Goal: Task Accomplishment & Management: Use online tool/utility

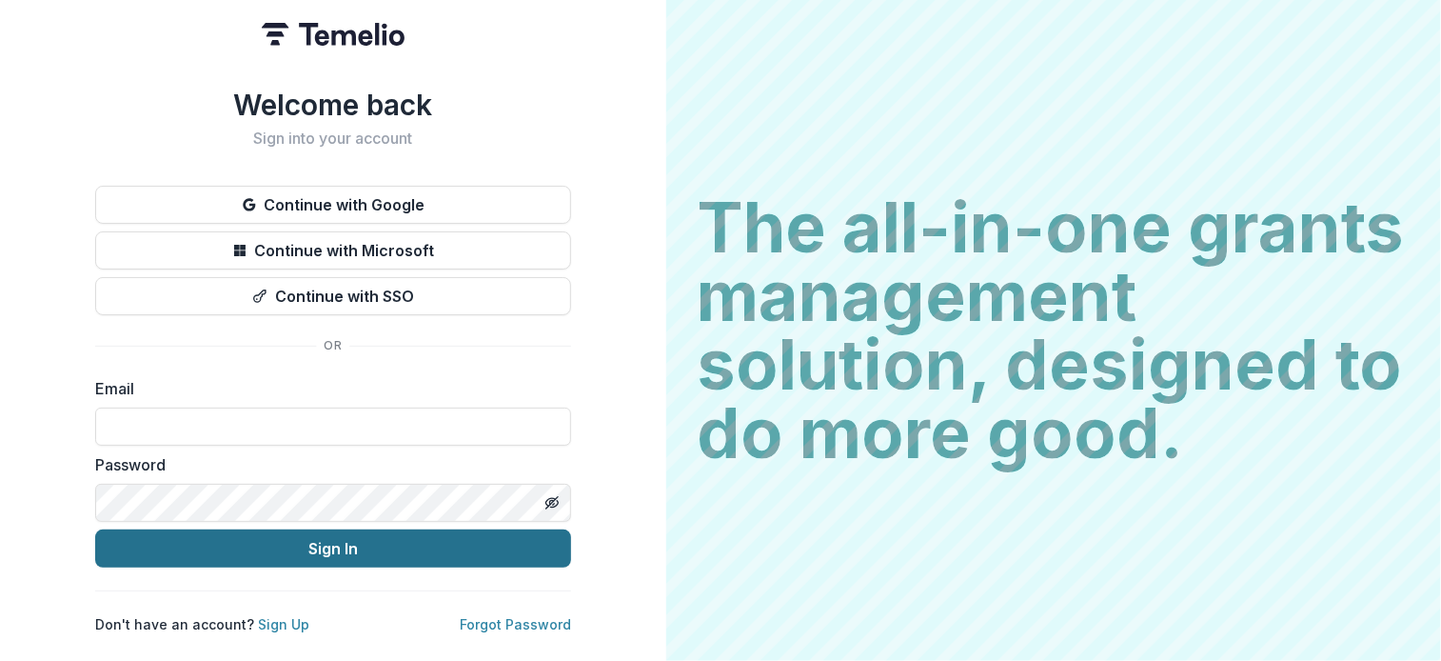
type input "**********"
click at [385, 545] on button "Sign In" at bounding box center [333, 548] width 476 height 38
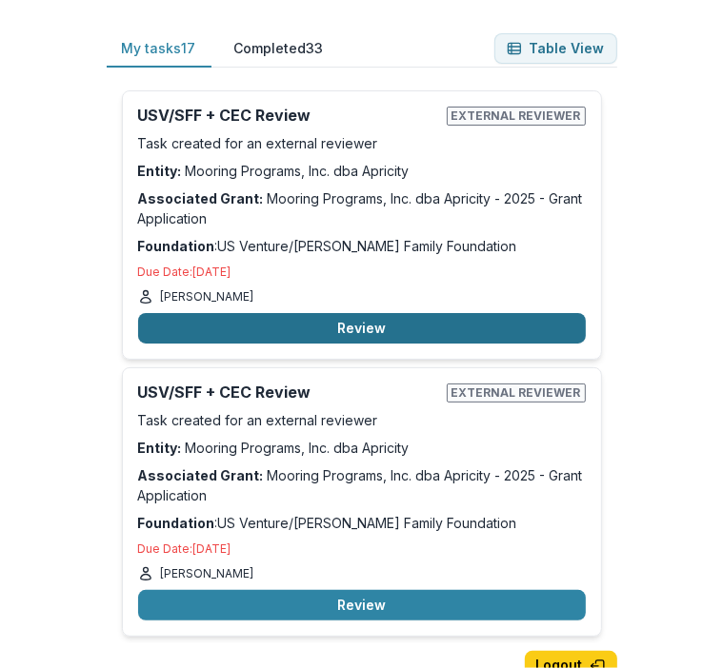
click at [376, 318] on button "Review" at bounding box center [361, 328] width 447 height 30
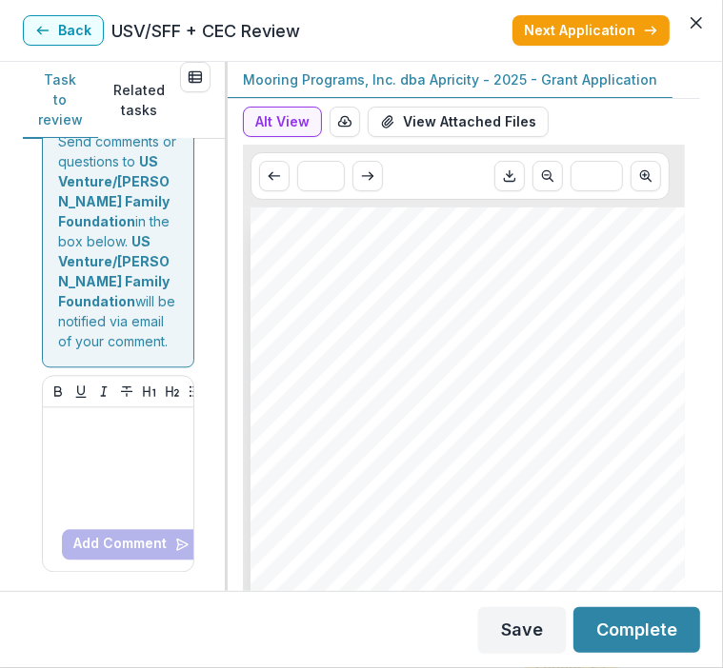
scroll to position [2203, 0]
click at [98, 92] on button "Next" at bounding box center [95, 77] width 77 height 30
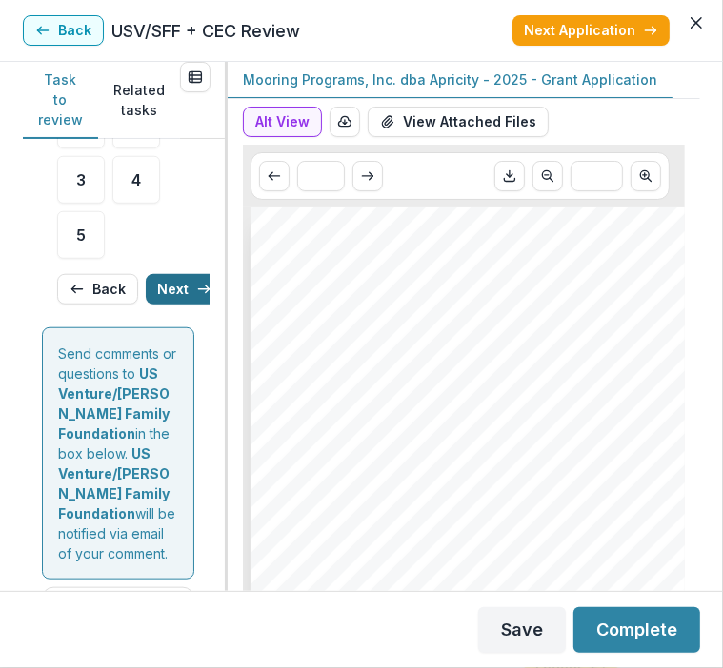
click at [163, 293] on button "Next" at bounding box center [184, 289] width 77 height 30
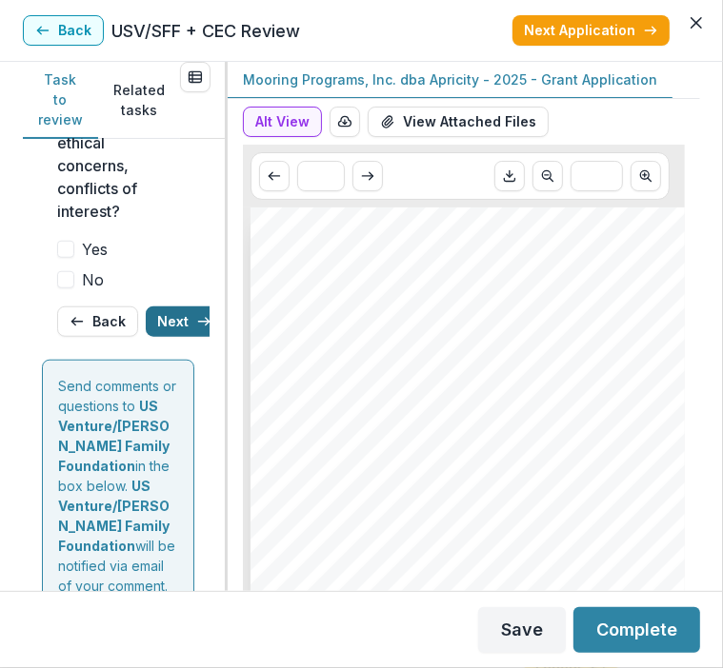
scroll to position [849, 0]
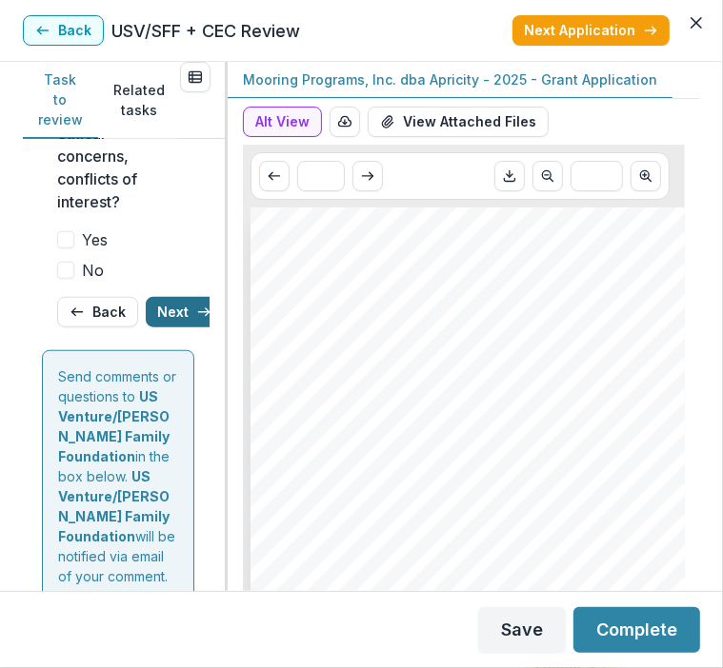
click at [172, 297] on button "Next" at bounding box center [184, 312] width 77 height 30
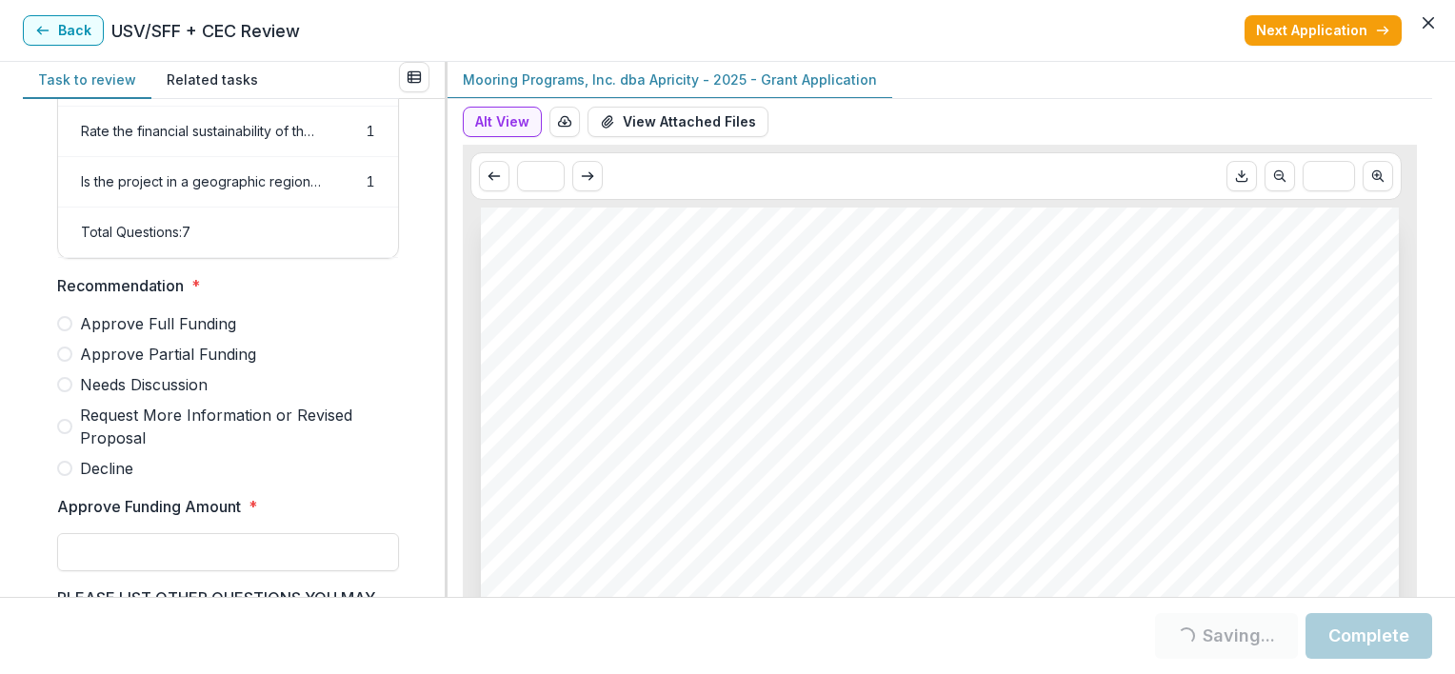
scroll to position [507, 0]
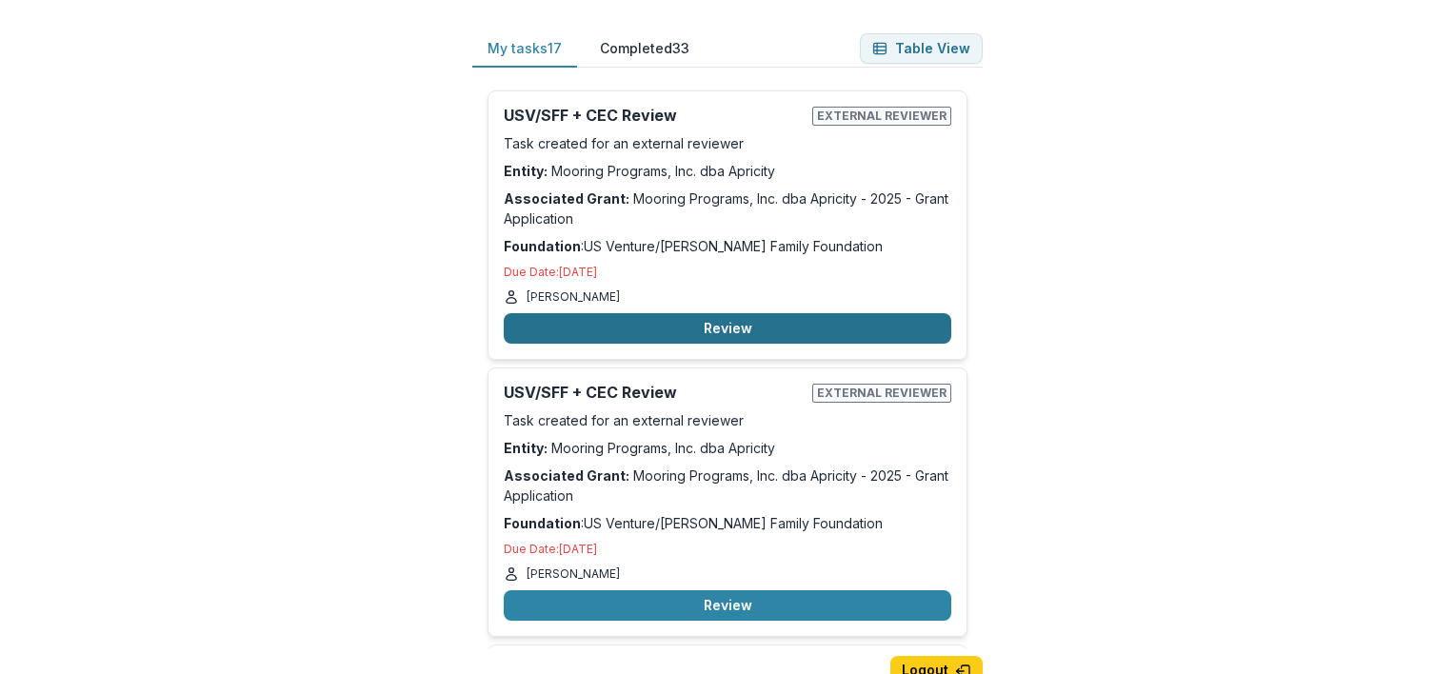
click at [703, 320] on button "Review" at bounding box center [727, 328] width 447 height 30
click at [630, 317] on button "Review" at bounding box center [727, 328] width 447 height 30
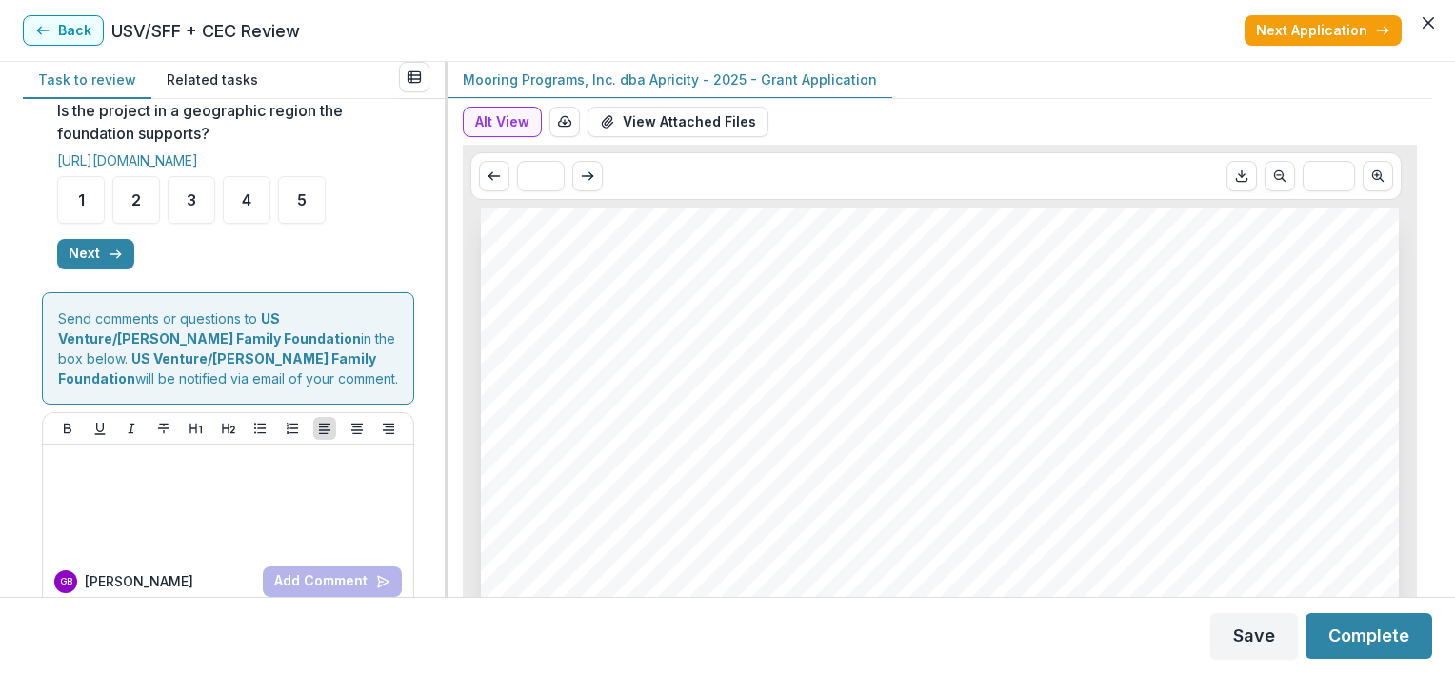
scroll to position [847, 0]
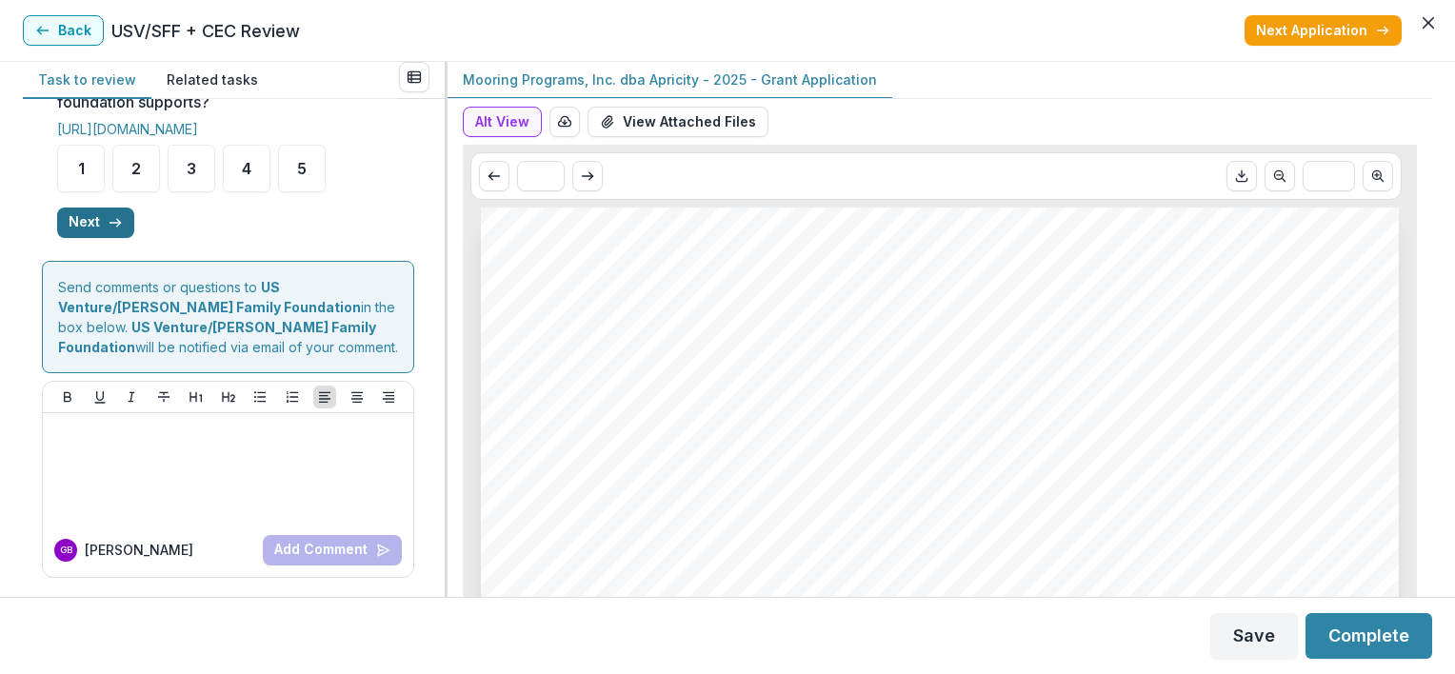
click at [112, 225] on icon "button" at bounding box center [115, 222] width 15 height 15
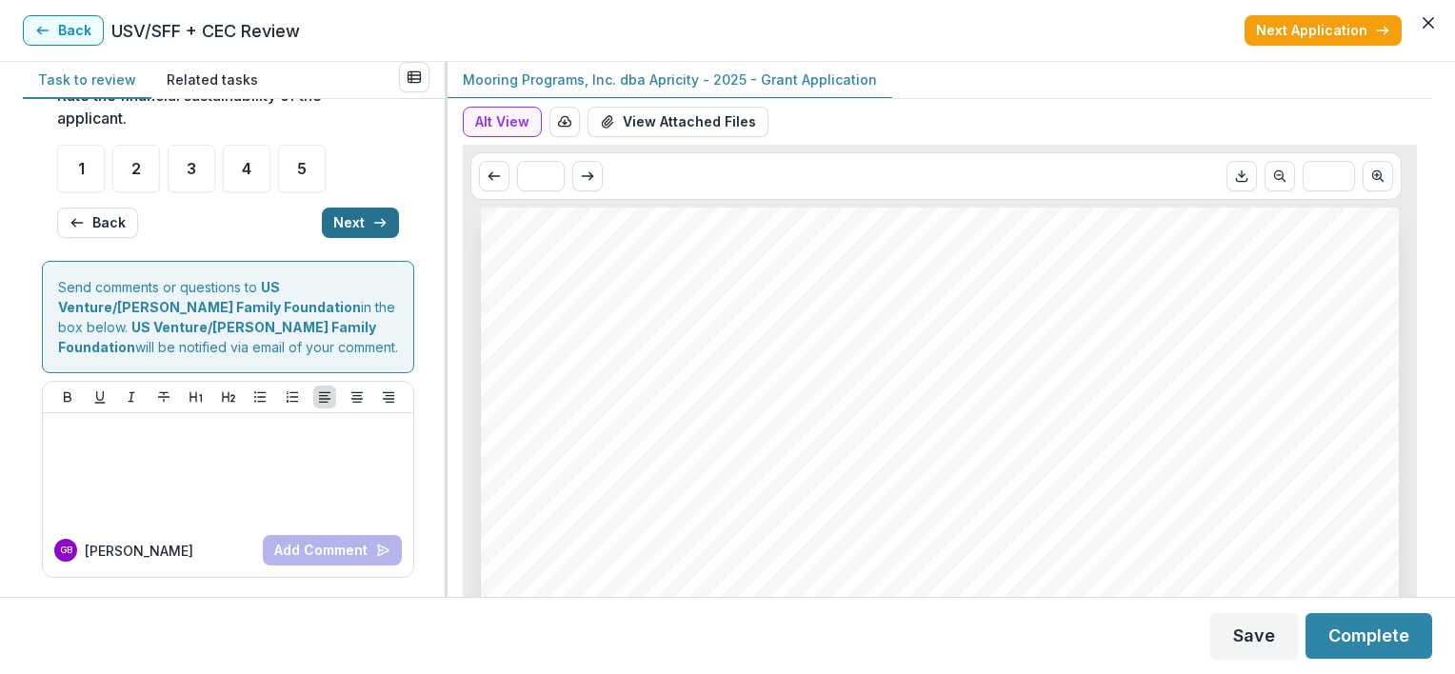
click at [372, 221] on icon "button" at bounding box center [379, 222] width 15 height 15
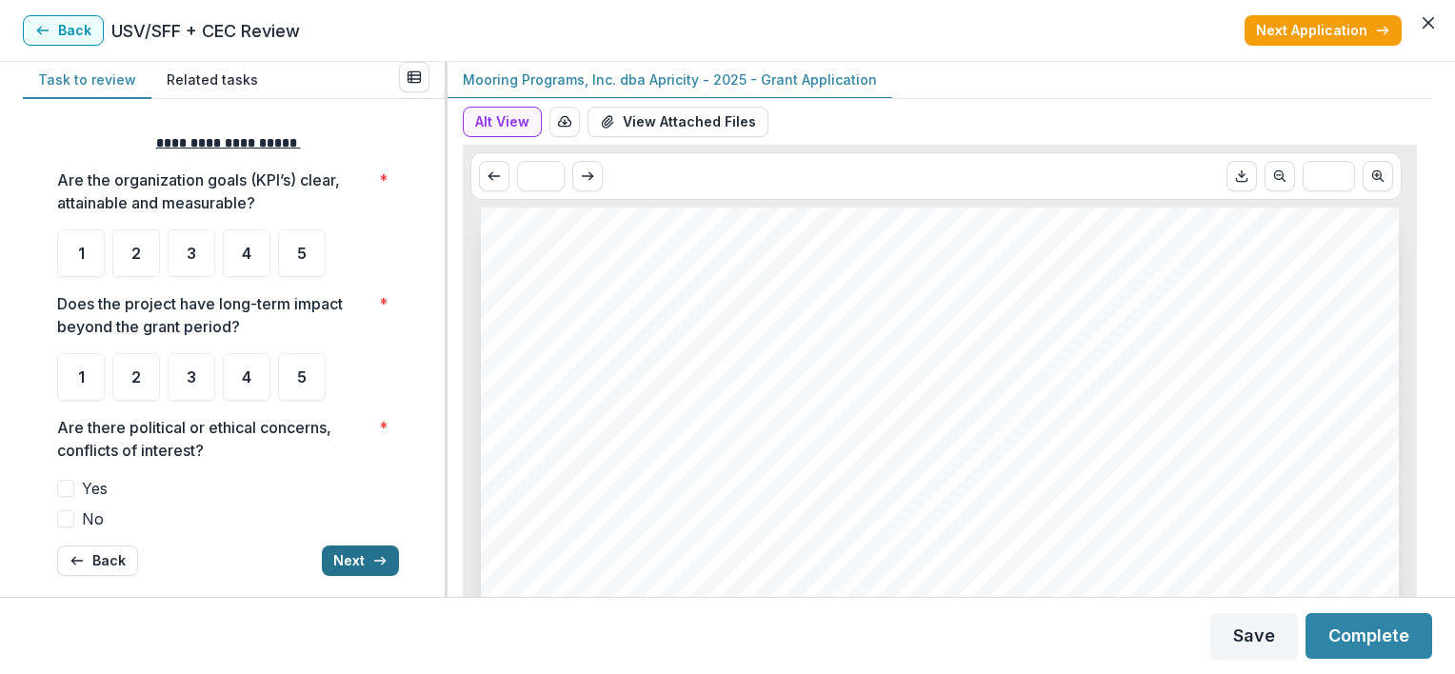
scroll to position [335, 0]
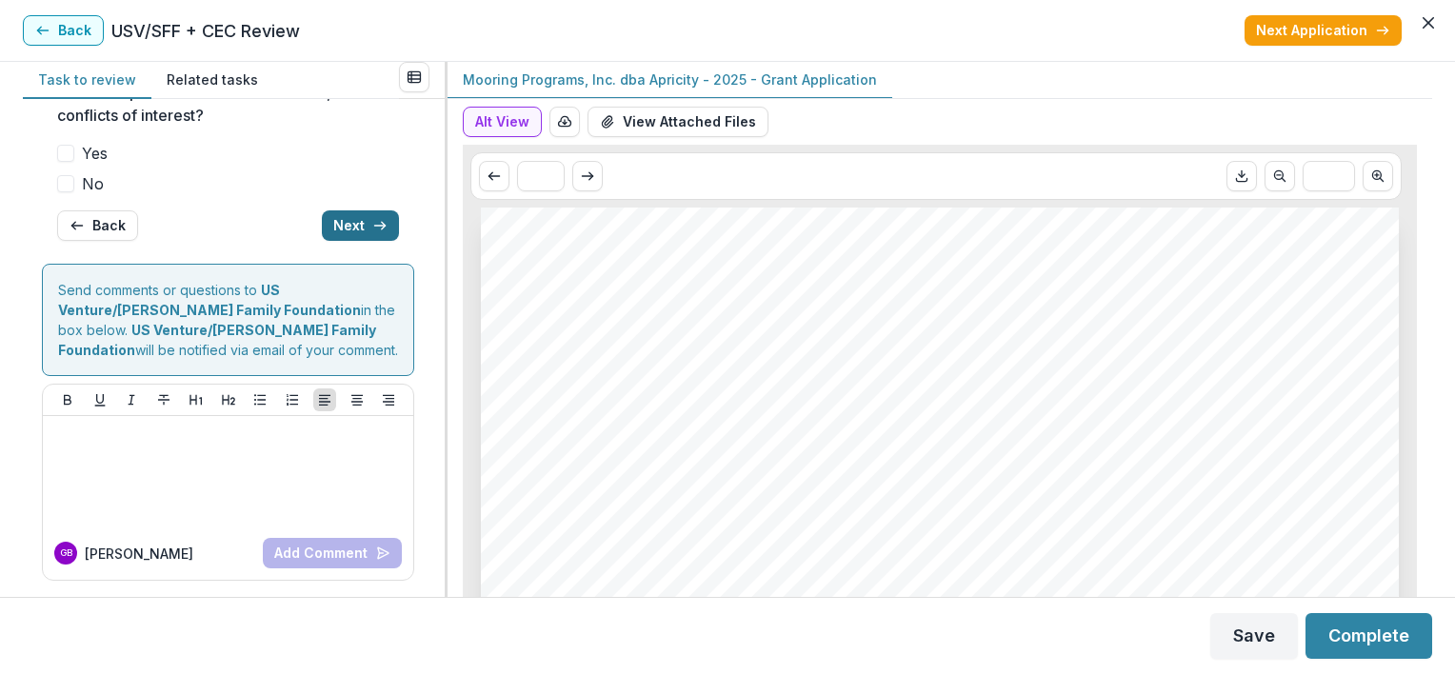
click at [368, 213] on button "Next" at bounding box center [360, 225] width 77 height 30
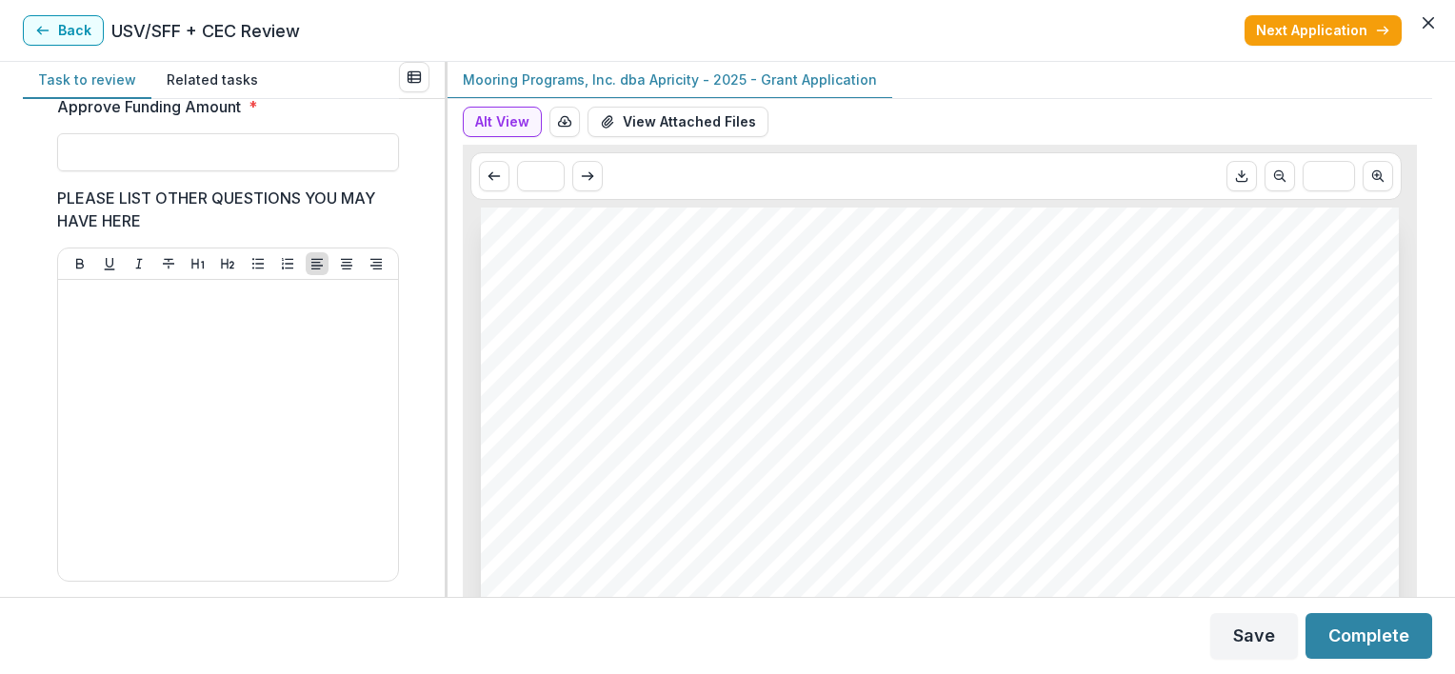
scroll to position [533, 0]
